Goal: Information Seeking & Learning: Learn about a topic

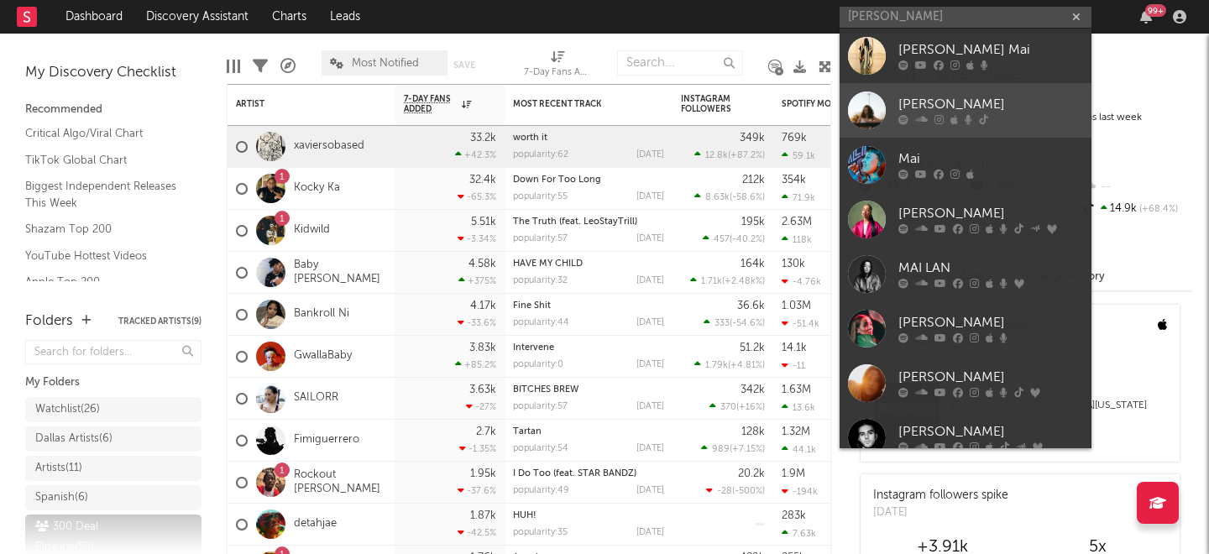
type input "[PERSON_NAME]"
click at [920, 104] on div "[PERSON_NAME]" at bounding box center [991, 105] width 185 height 20
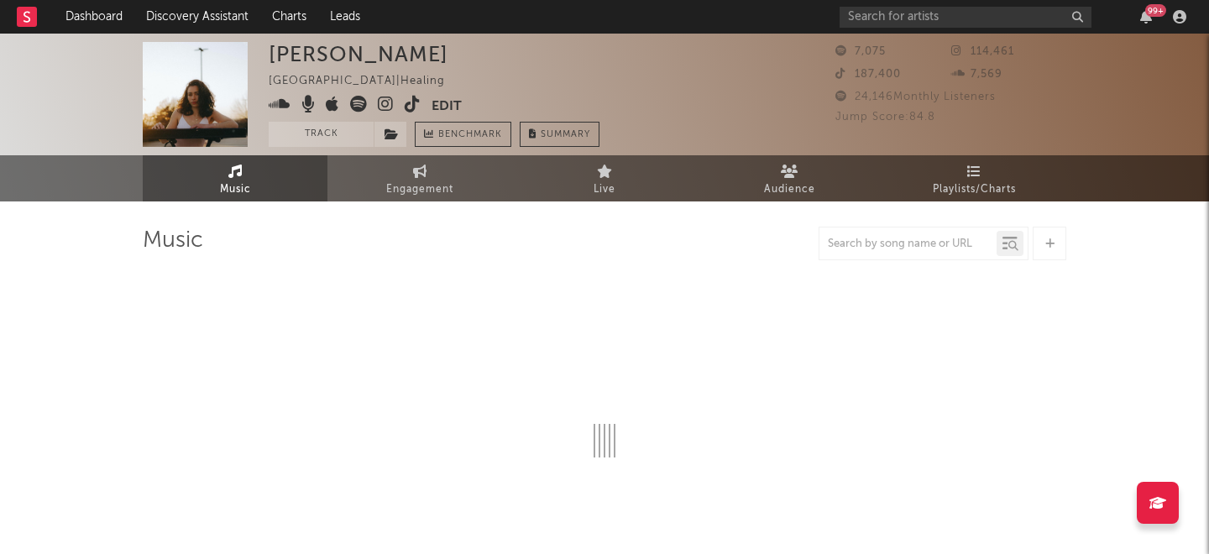
select select "6m"
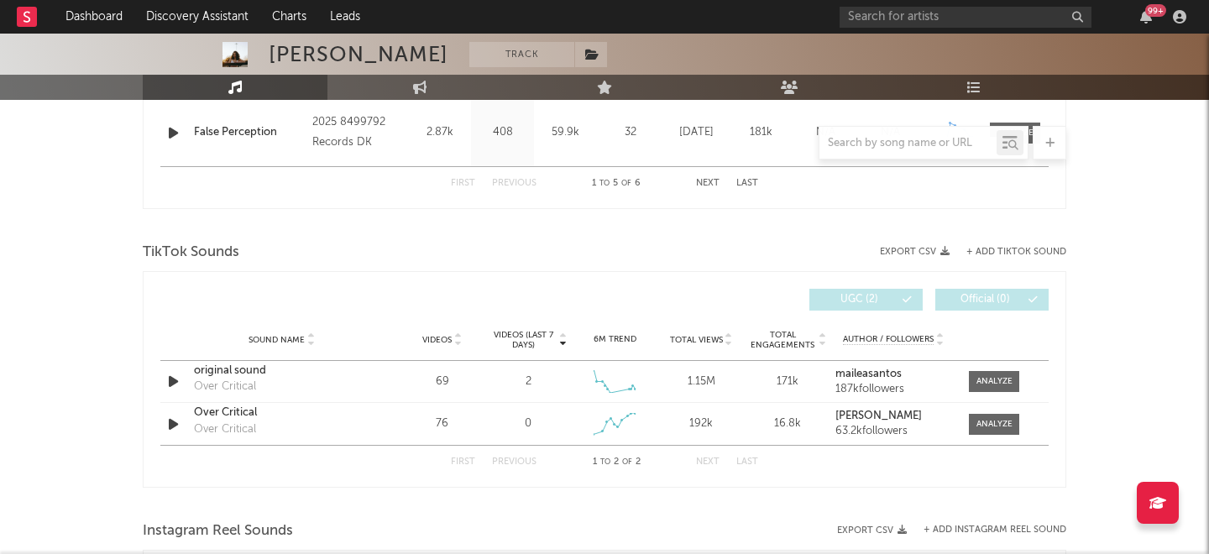
scroll to position [934, 0]
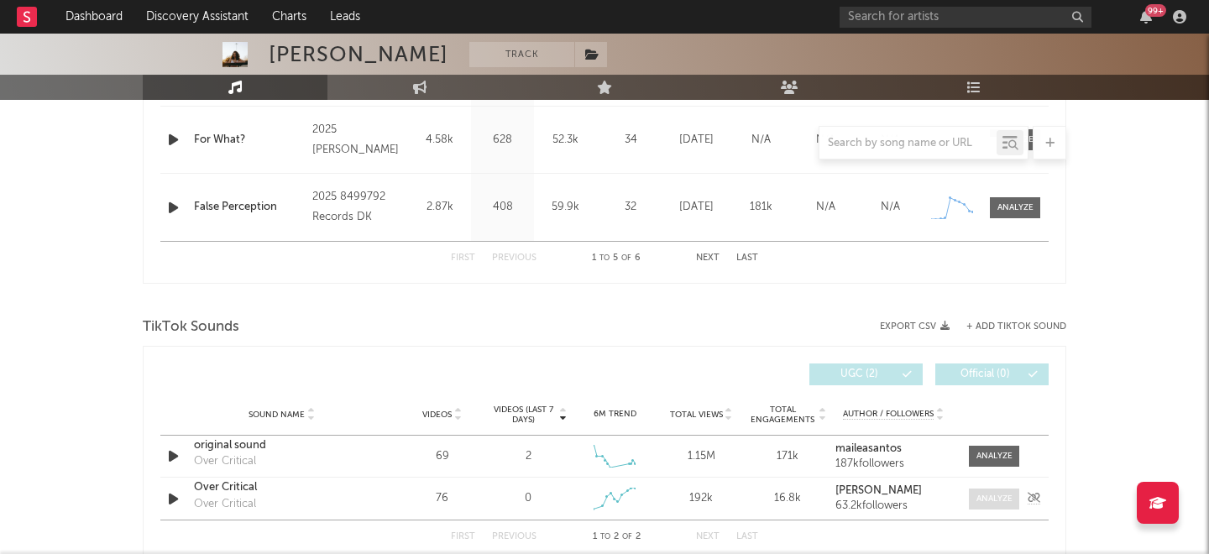
click at [989, 500] on div at bounding box center [995, 499] width 36 height 13
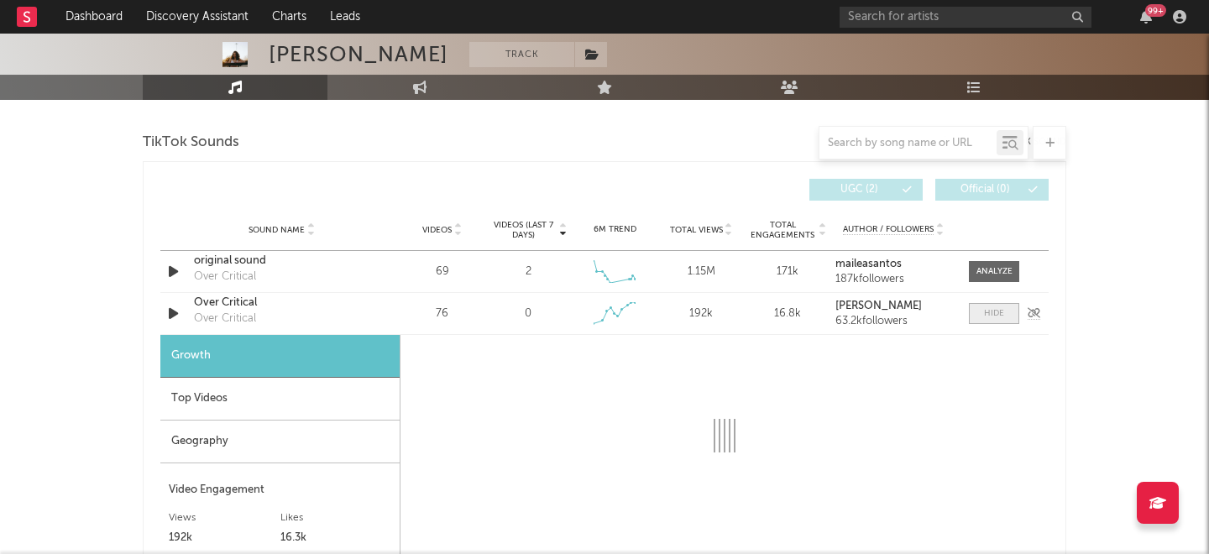
scroll to position [1183, 0]
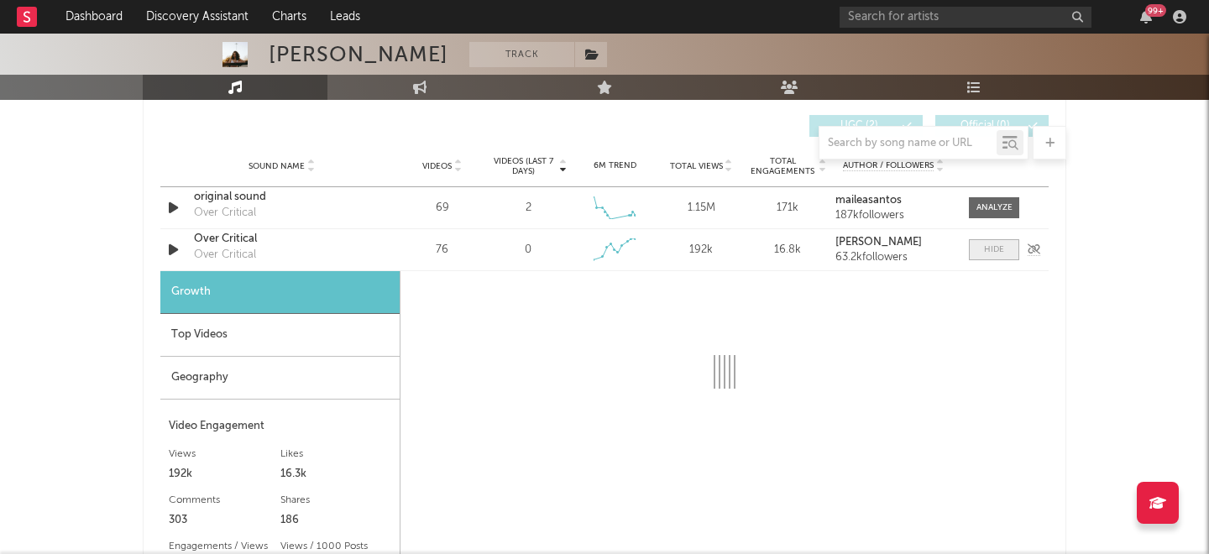
select select "1w"
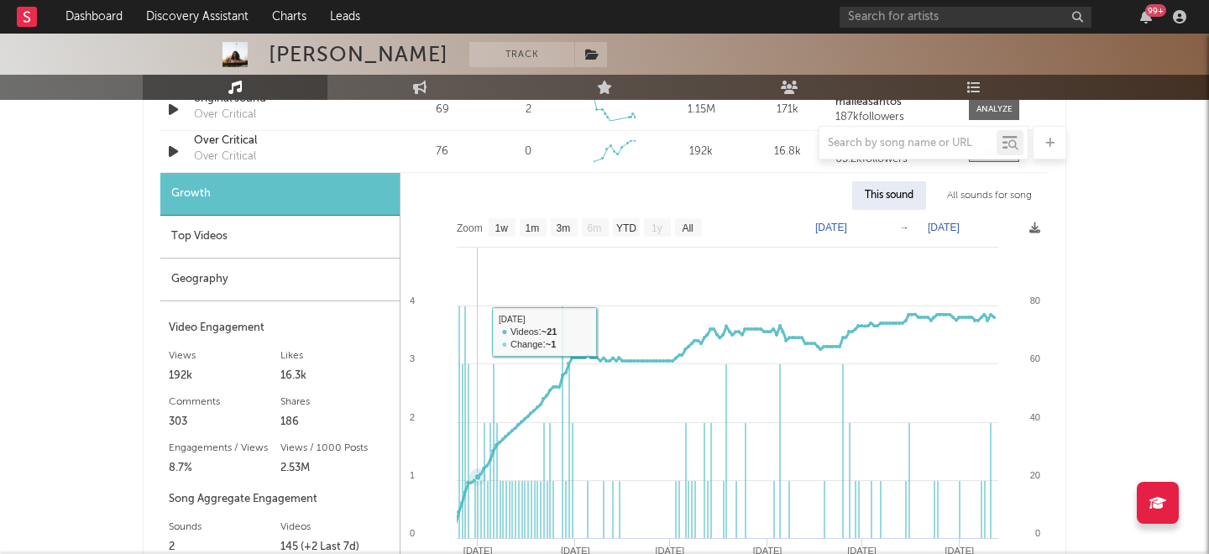
scroll to position [1143, 0]
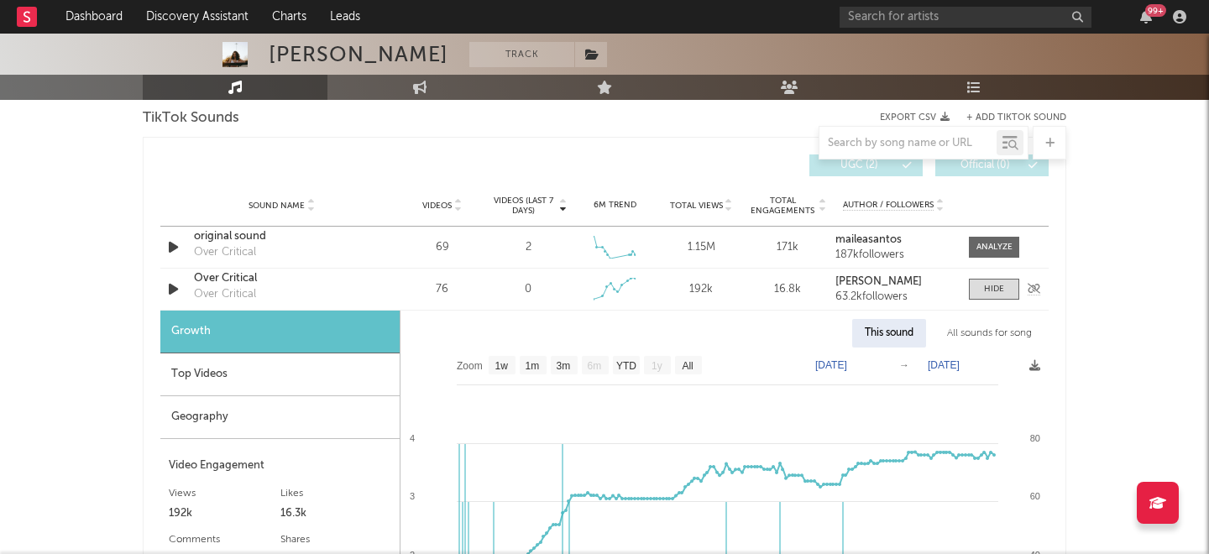
click at [170, 290] on icon "button" at bounding box center [174, 289] width 18 height 21
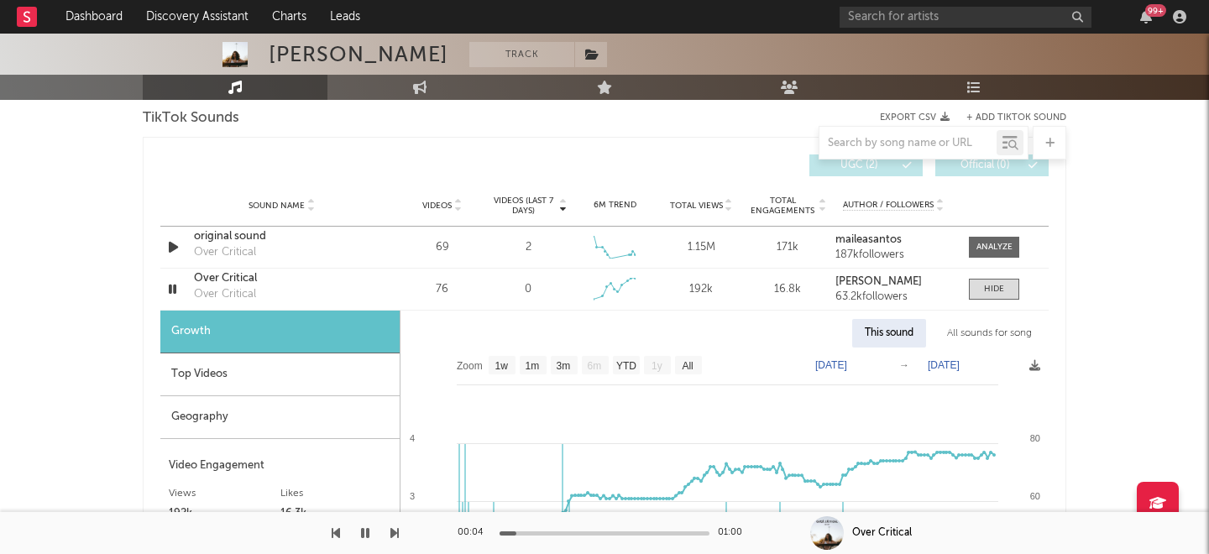
click at [1124, 308] on div "[PERSON_NAME] Track [GEOGRAPHIC_DATA] | Healing Edit Track Benchmark Summary 7,…" at bounding box center [604, 327] width 1209 height 2873
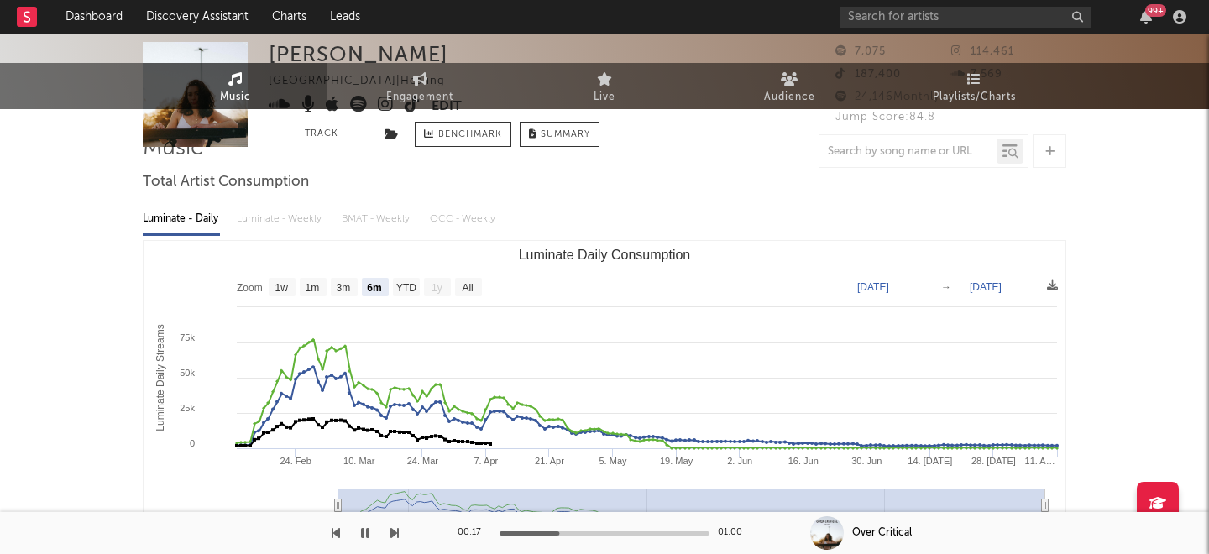
scroll to position [0, 0]
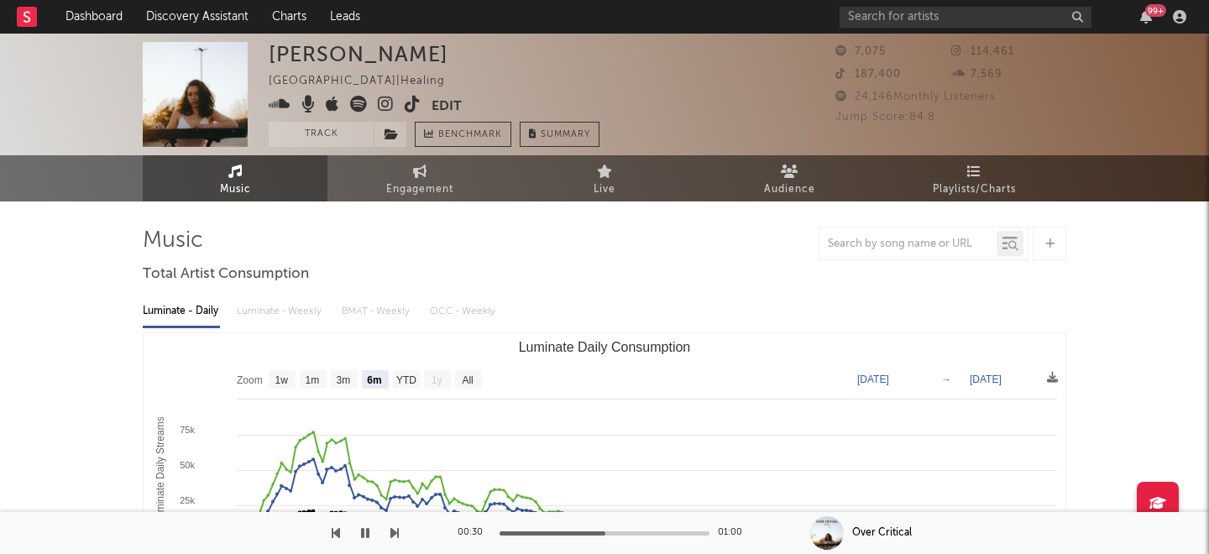
click at [382, 102] on icon at bounding box center [386, 104] width 16 height 17
click at [847, 20] on input "text" at bounding box center [966, 17] width 252 height 21
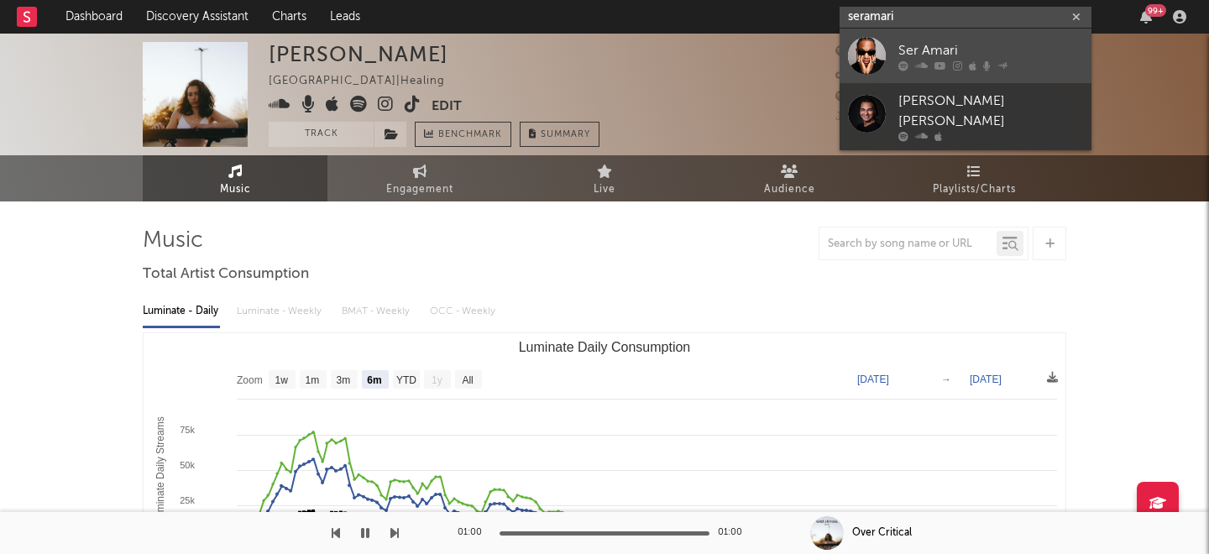
type input "seramari"
click at [891, 45] on link "Ser Amari" at bounding box center [966, 56] width 252 height 55
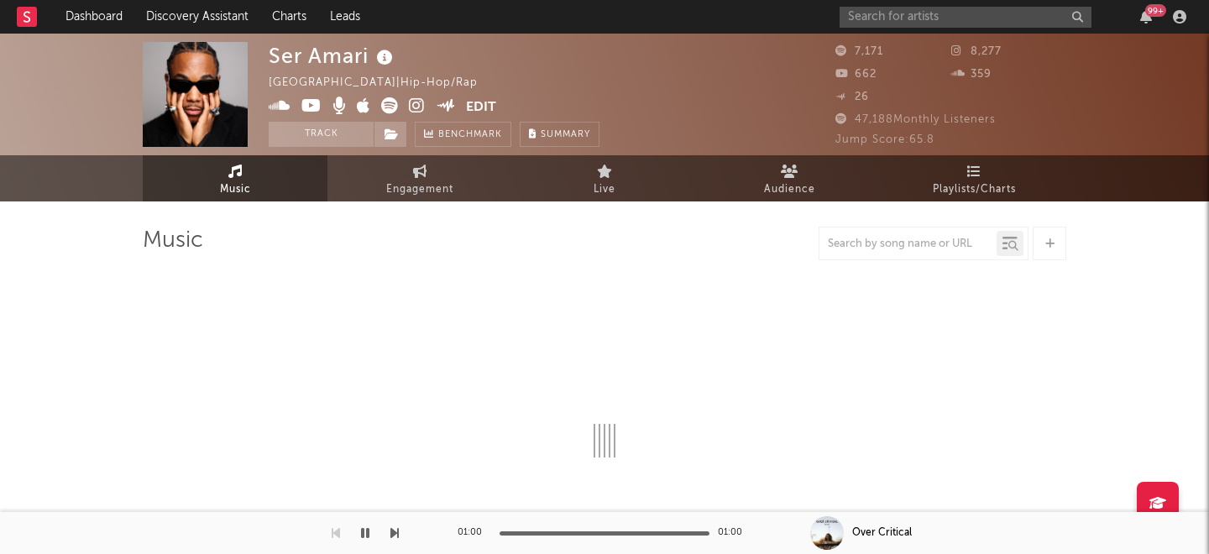
select select "6m"
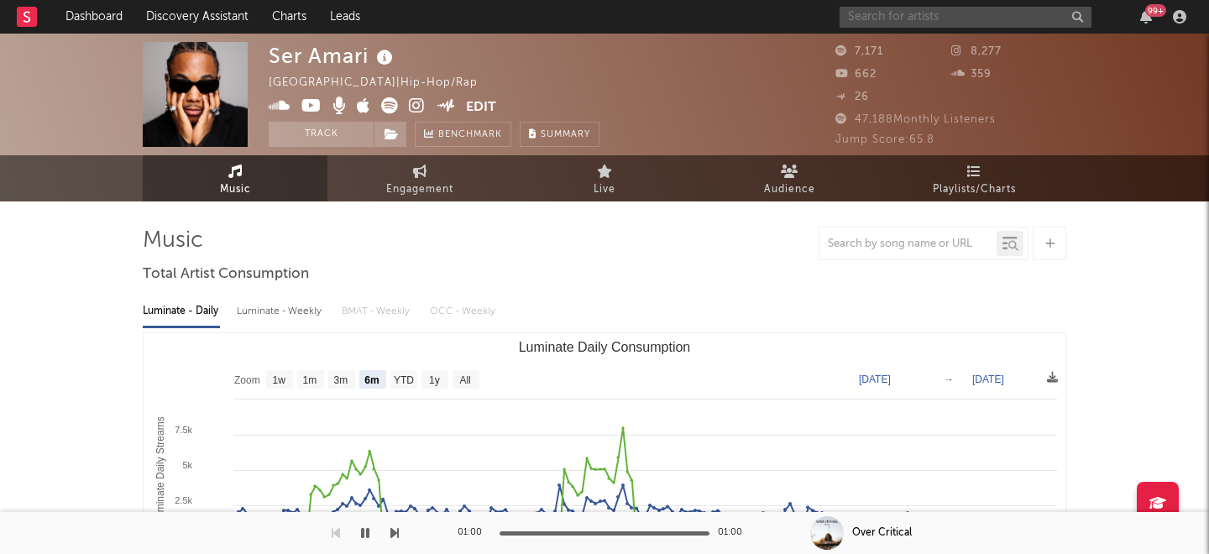
click at [873, 17] on input "text" at bounding box center [966, 17] width 252 height 21
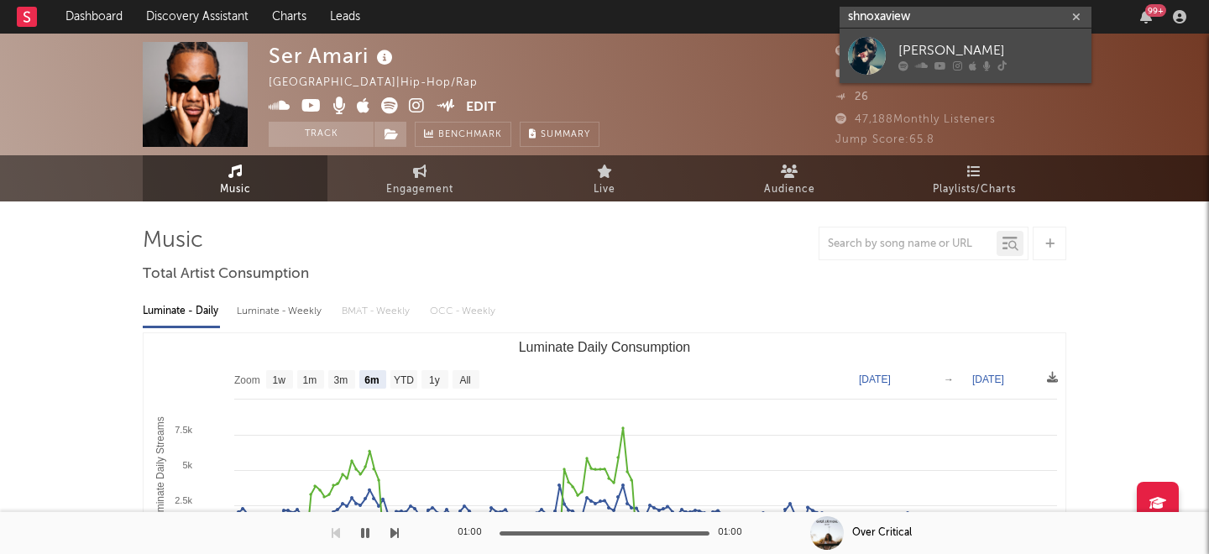
type input "shnoxaview"
click at [898, 39] on link "[PERSON_NAME]" at bounding box center [966, 56] width 252 height 55
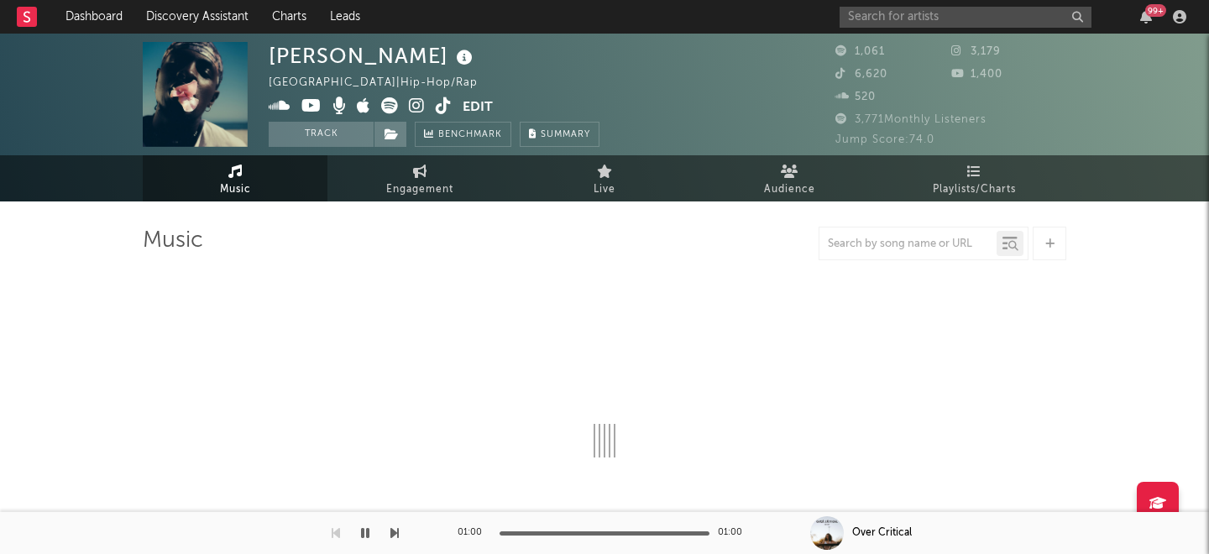
select select "6m"
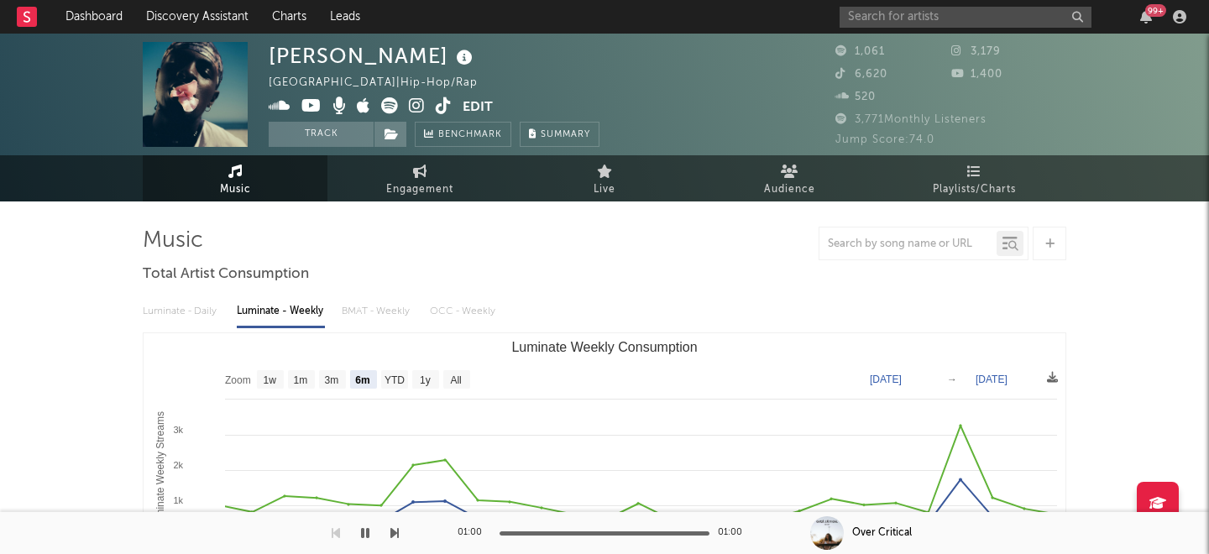
click at [417, 102] on icon at bounding box center [417, 105] width 16 height 17
click at [392, 109] on icon at bounding box center [389, 105] width 17 height 17
click at [886, 11] on input "text" at bounding box center [966, 17] width 252 height 21
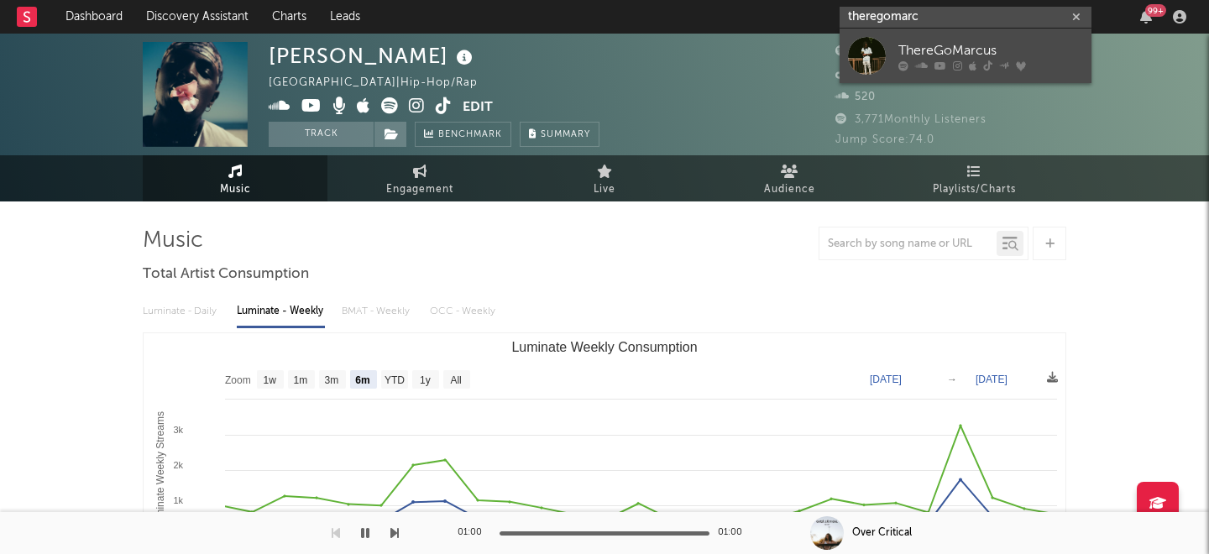
type input "theregomarc"
click at [925, 57] on div "ThereGoMarcus" at bounding box center [991, 50] width 185 height 20
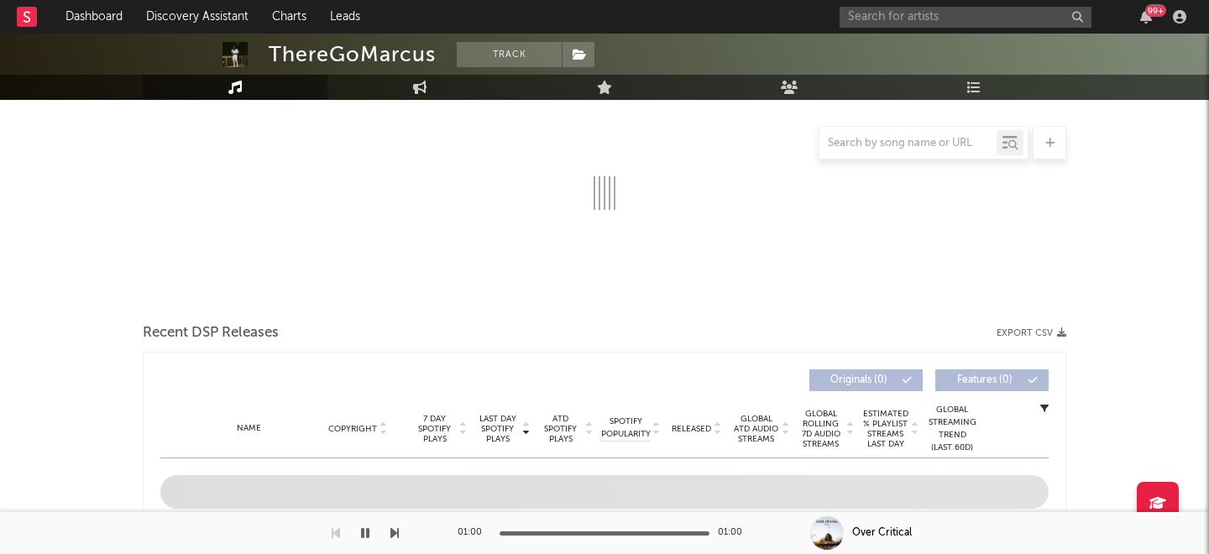
select select "6m"
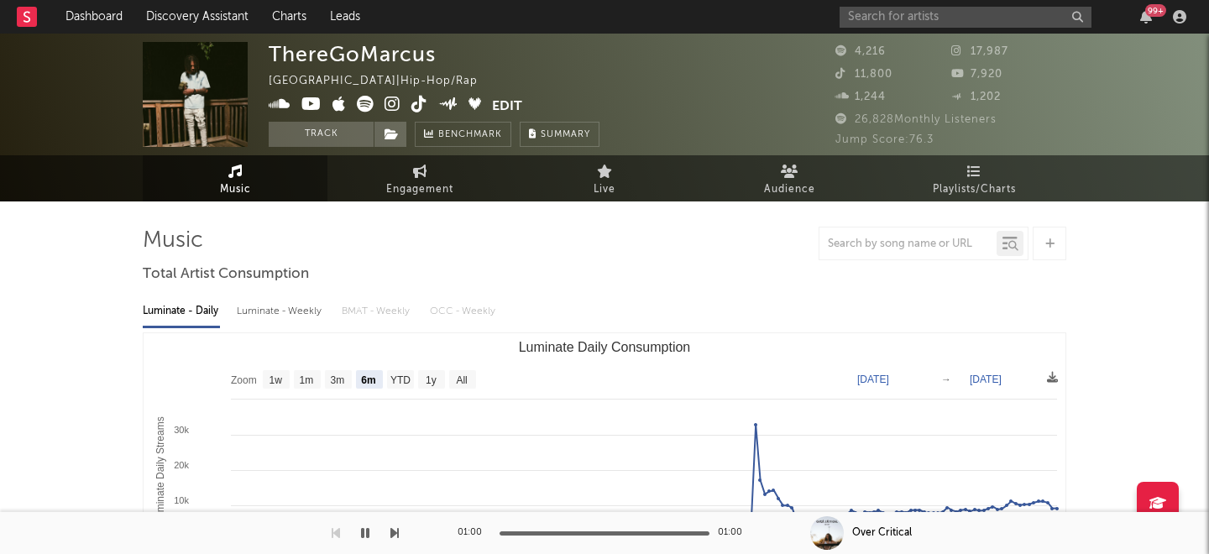
click at [395, 108] on icon at bounding box center [393, 104] width 16 height 17
click at [414, 105] on icon at bounding box center [420, 104] width 16 height 17
click at [398, 138] on icon at bounding box center [392, 135] width 14 height 12
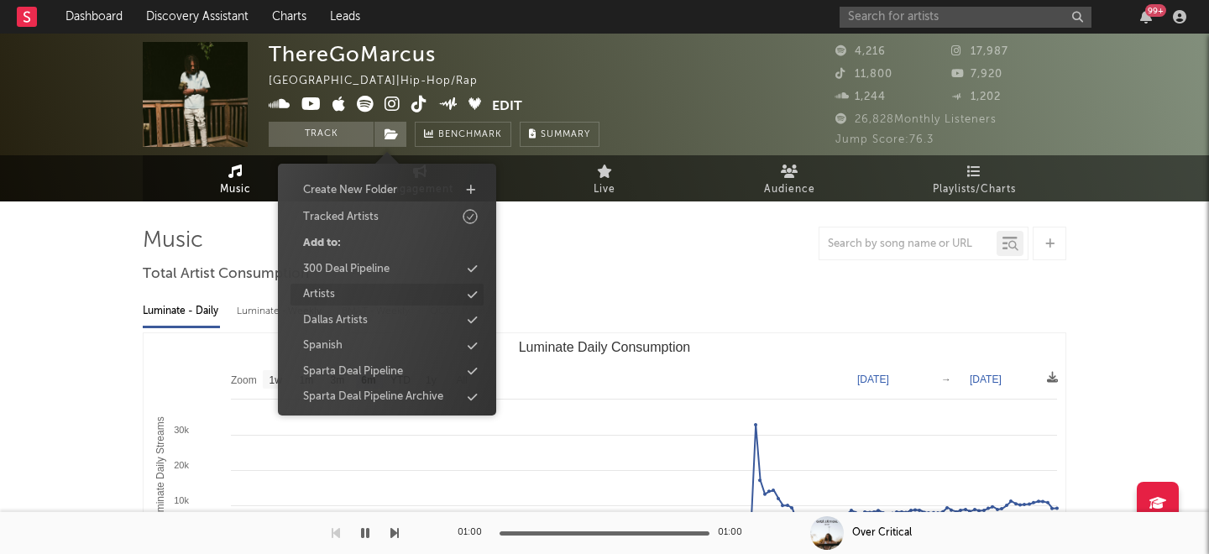
scroll to position [79, 0]
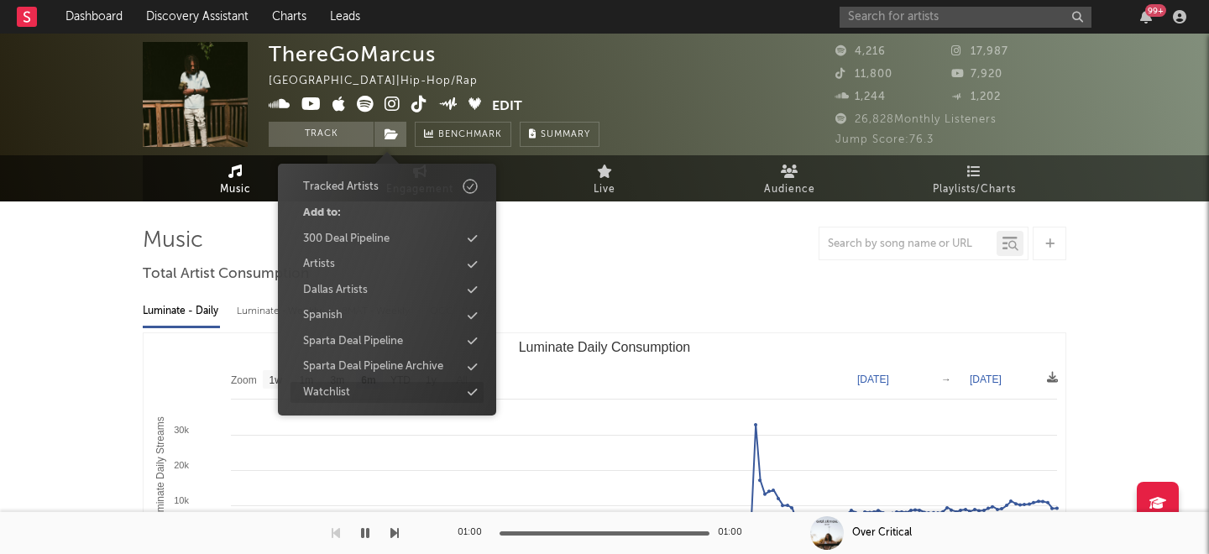
click at [402, 387] on div "Watchlist" at bounding box center [387, 393] width 193 height 22
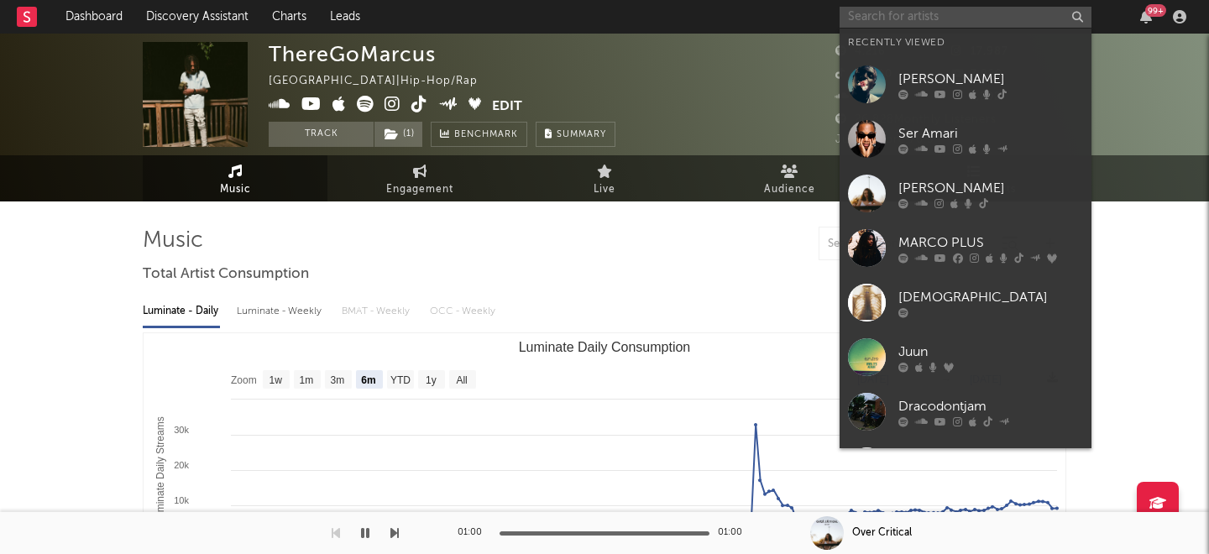
click at [899, 8] on input "text" at bounding box center [966, 17] width 252 height 21
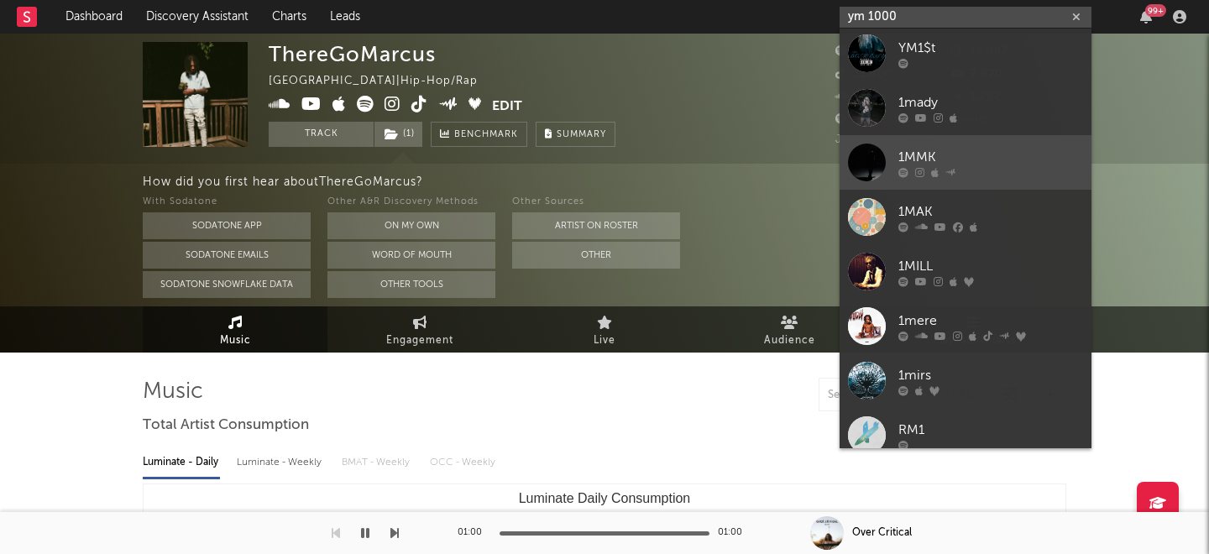
scroll to position [0, 0]
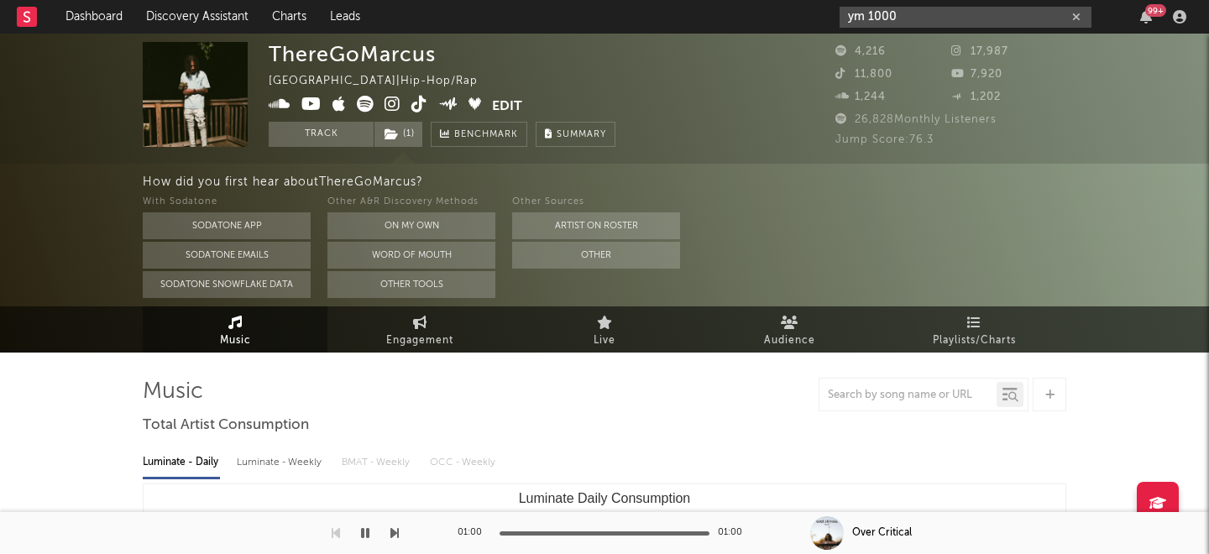
click at [866, 14] on input "ym 1000" at bounding box center [966, 17] width 252 height 21
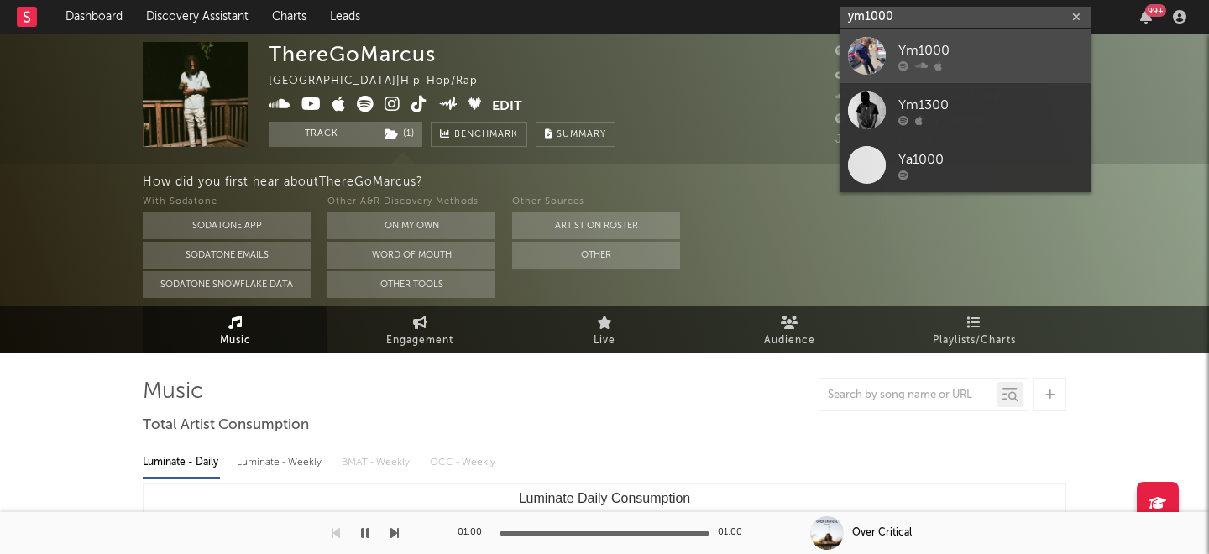
type input "ym1000"
click at [933, 47] on div "Ym1000" at bounding box center [991, 50] width 185 height 20
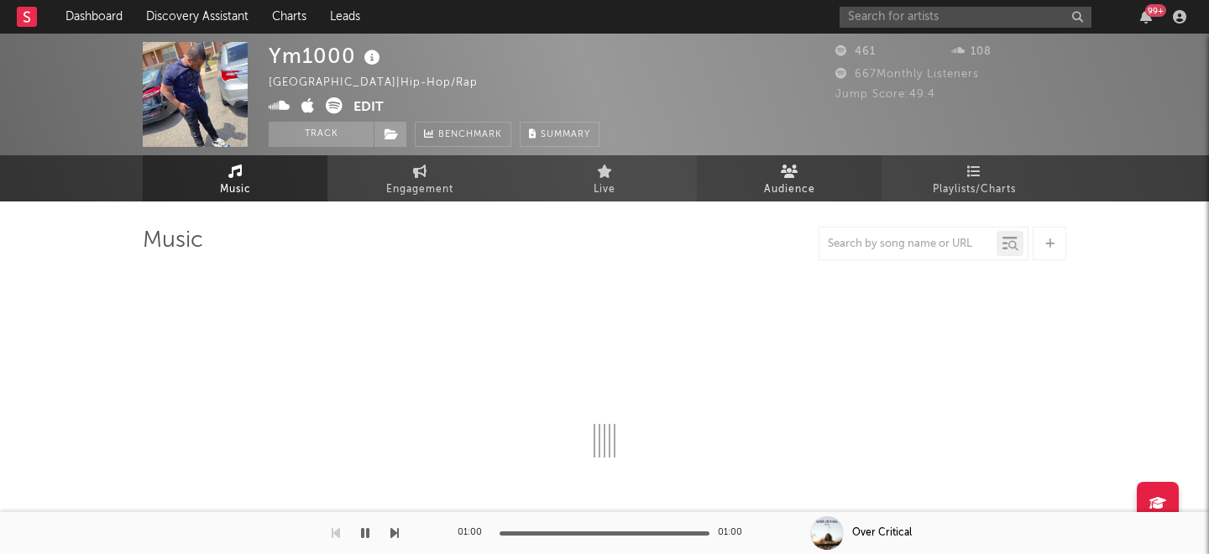
select select "1w"
